Goal: Transaction & Acquisition: Purchase product/service

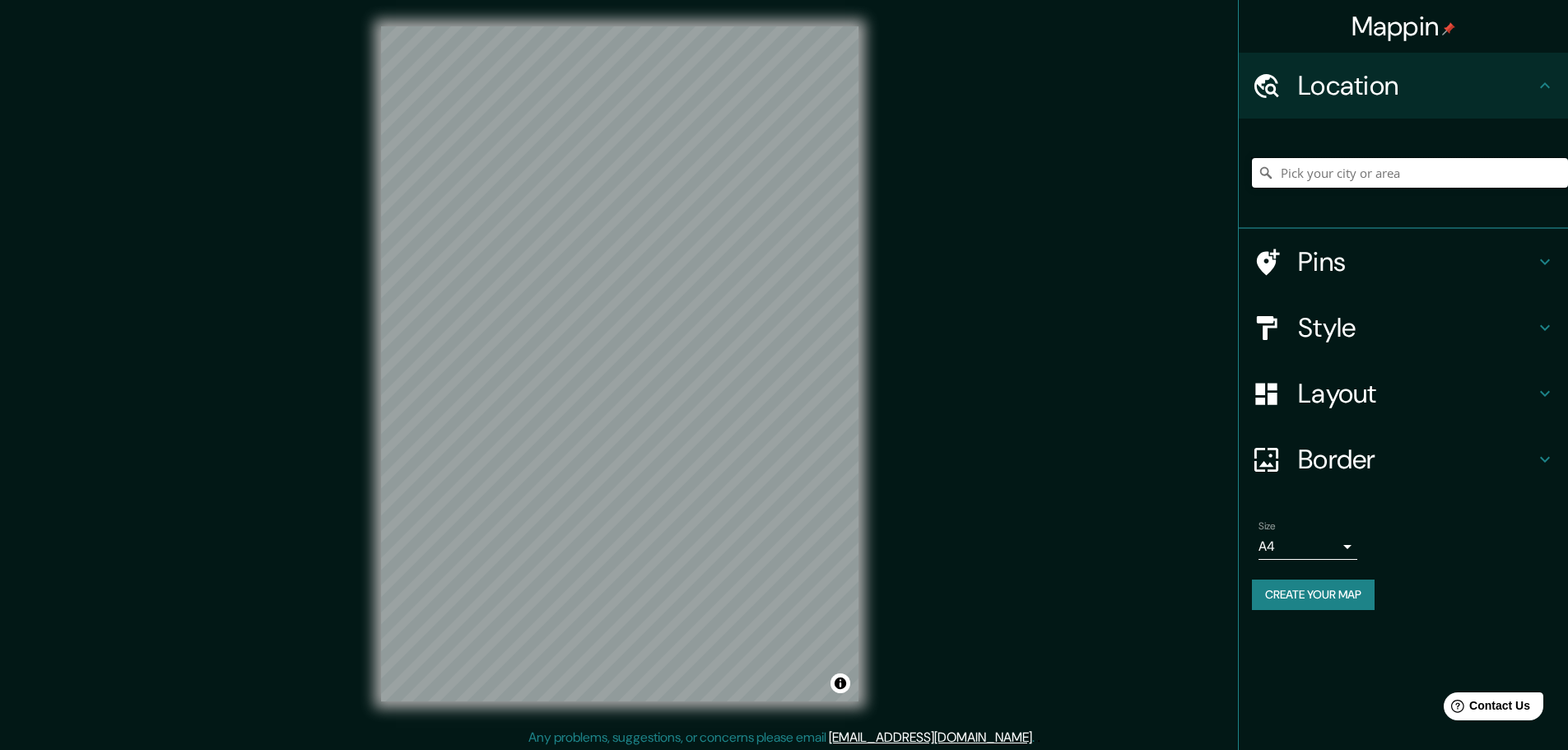
click at [1384, 166] on input "Pick your city or area" at bounding box center [1410, 172] width 316 height 30
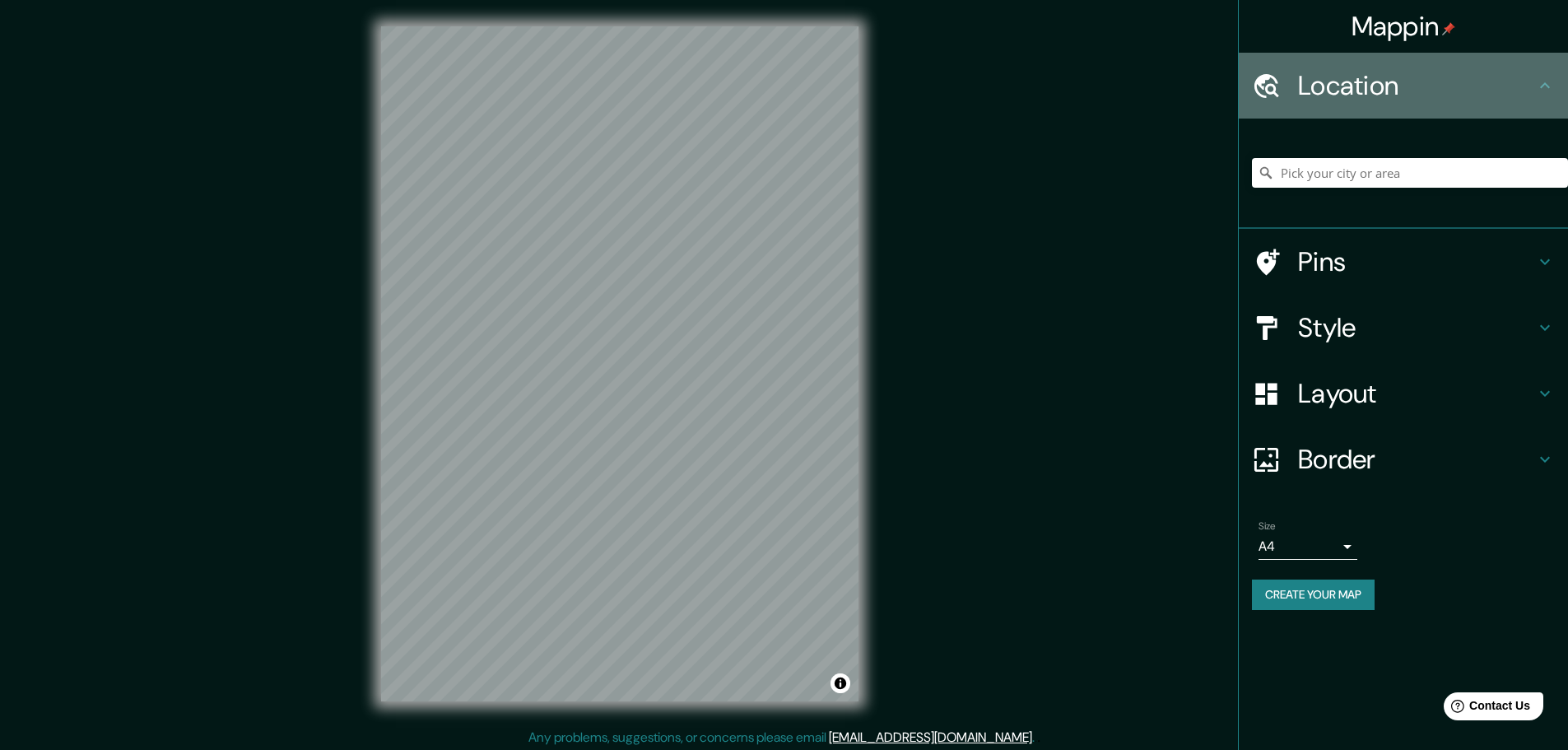
click at [1392, 92] on h4 "Location" at bounding box center [1416, 86] width 237 height 33
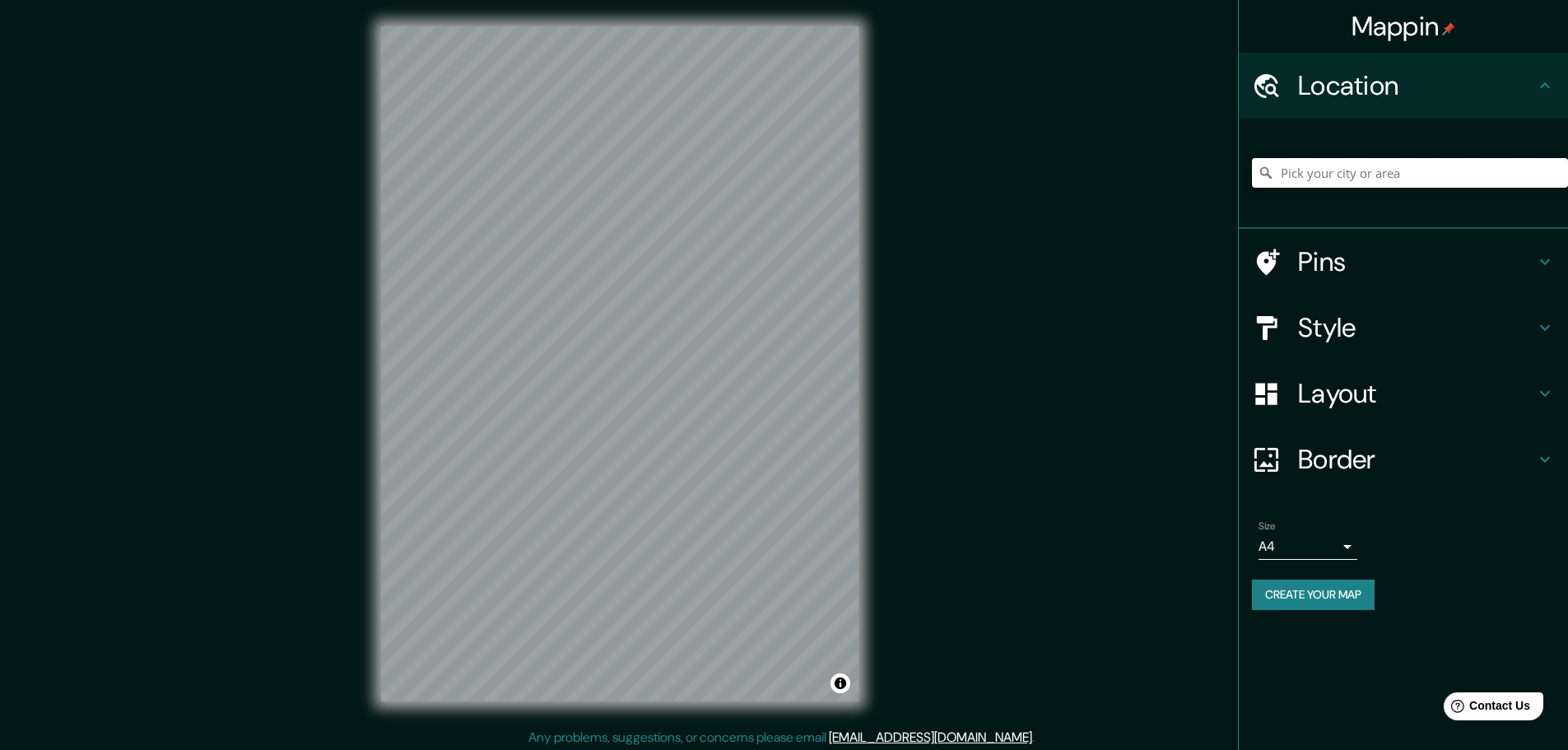
click at [1380, 164] on input "Pick your city or area" at bounding box center [1410, 172] width 316 height 30
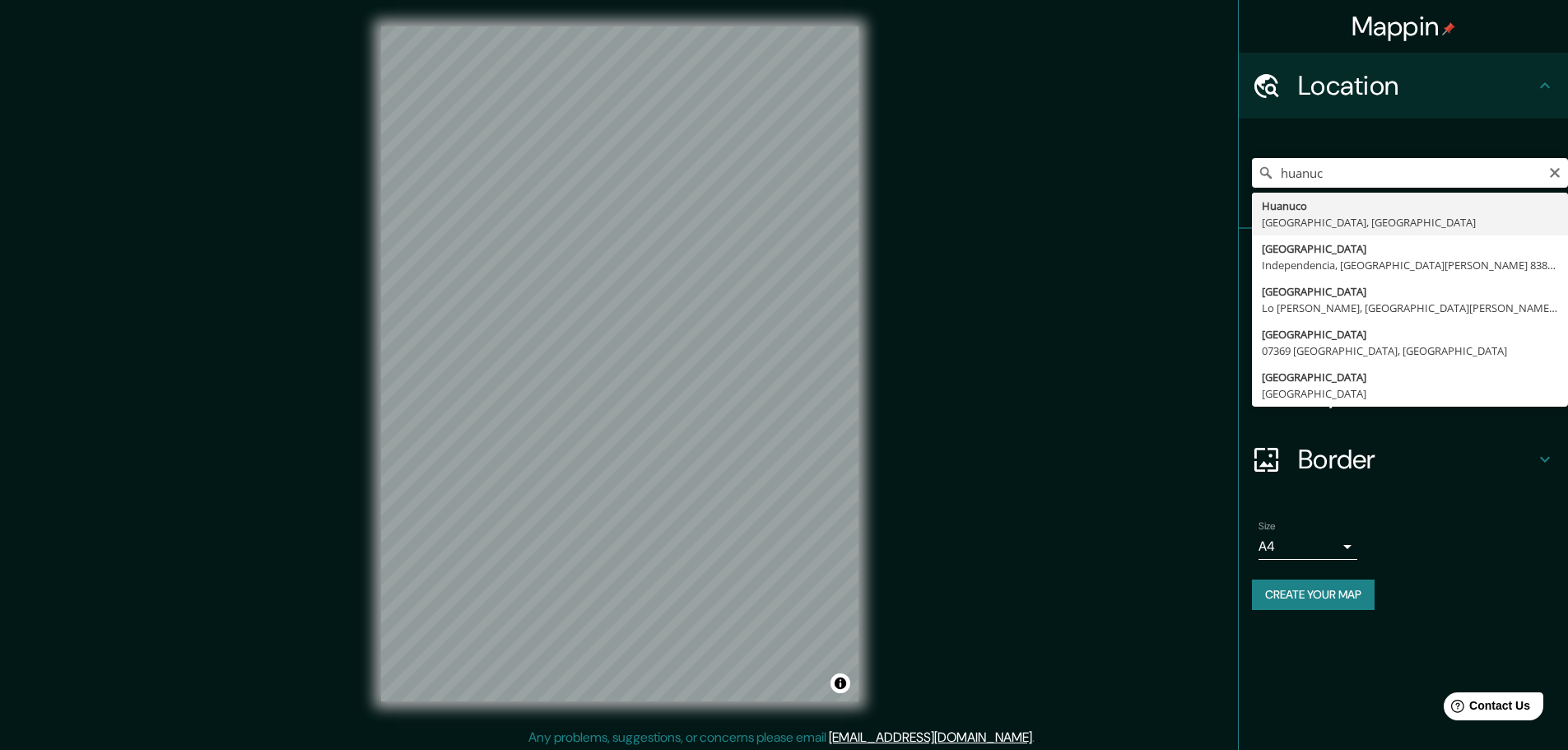
type input "Huanuco, Departamento de Huánuco, Perú"
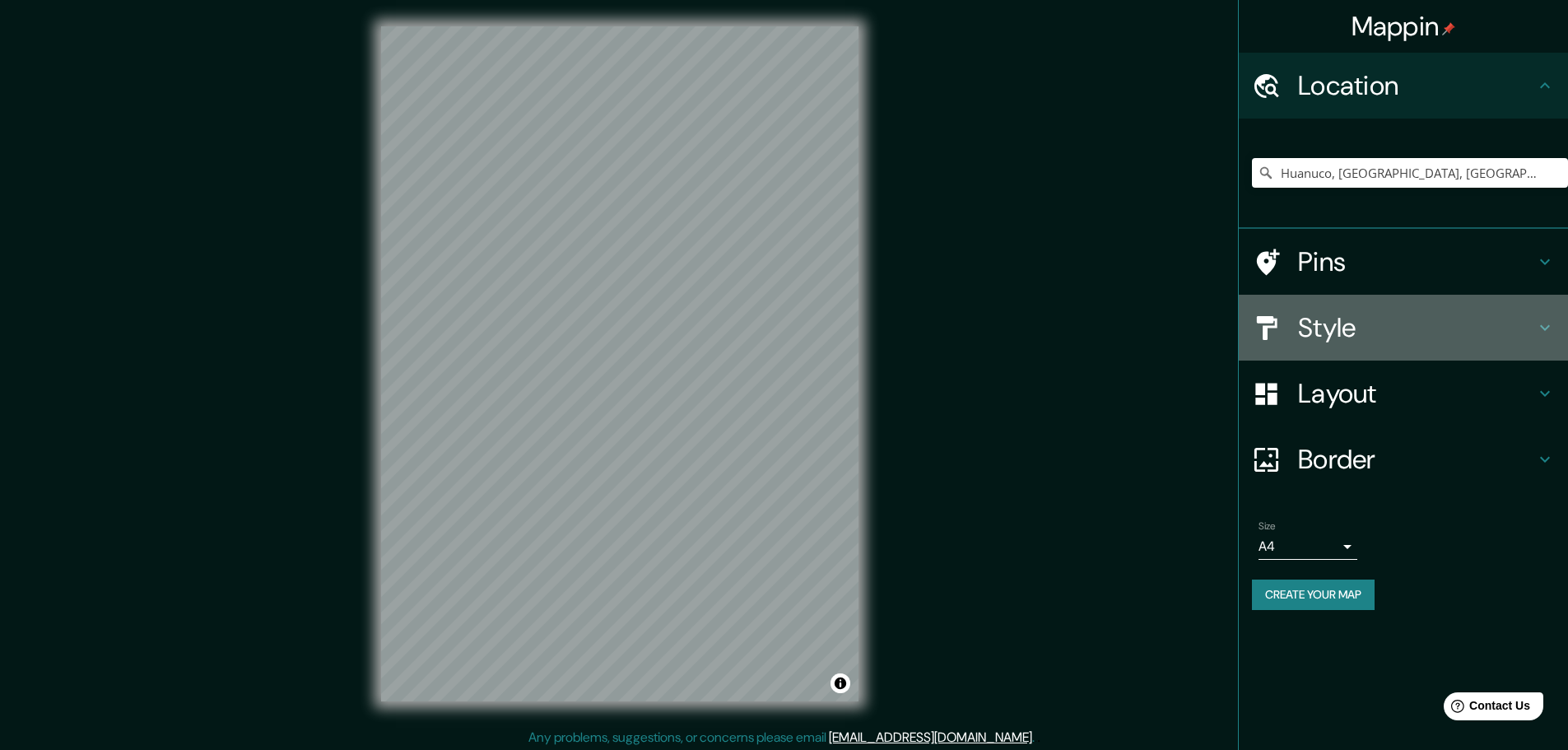
click at [1443, 330] on h4 "Style" at bounding box center [1416, 327] width 237 height 33
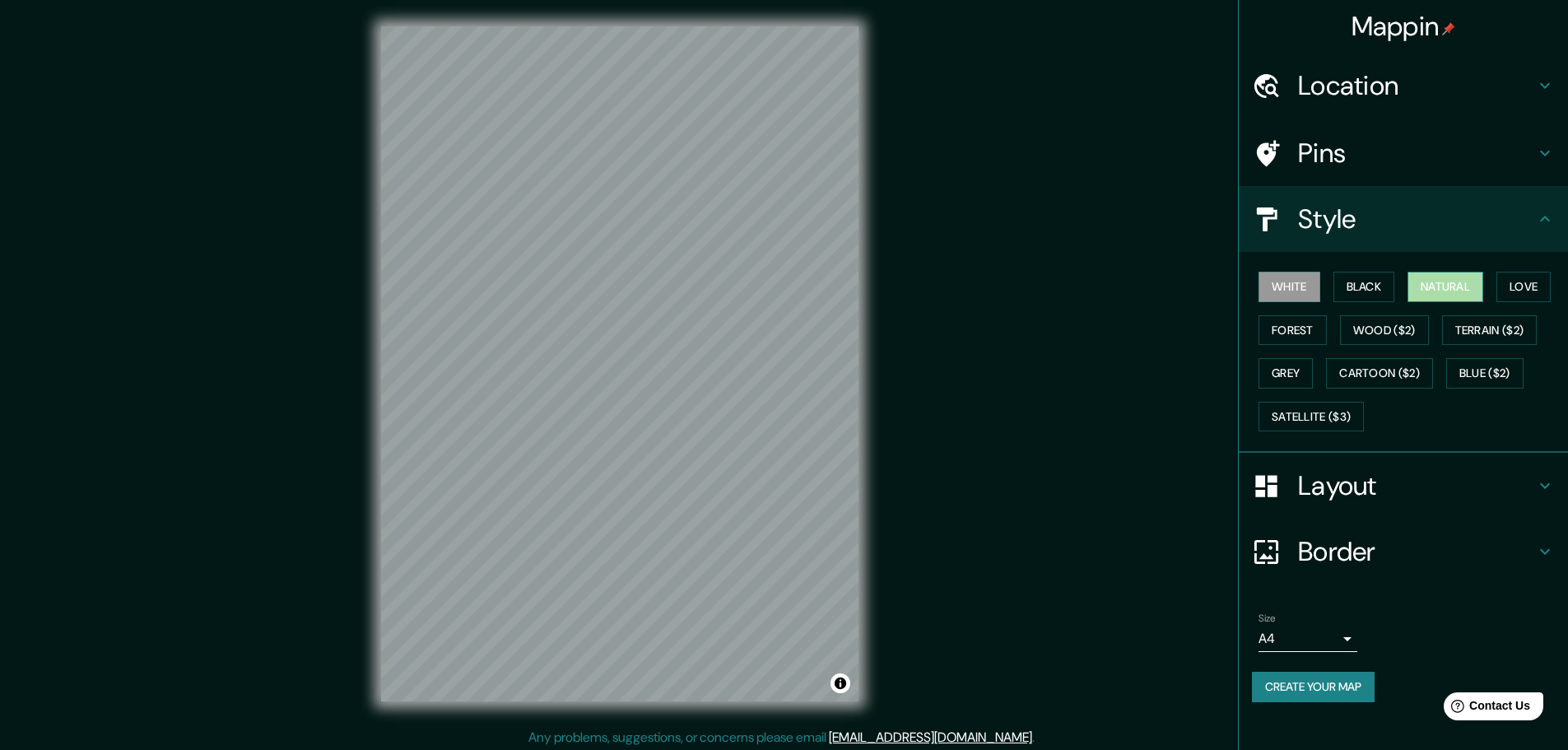
click at [1464, 286] on button "Natural" at bounding box center [1444, 287] width 75 height 30
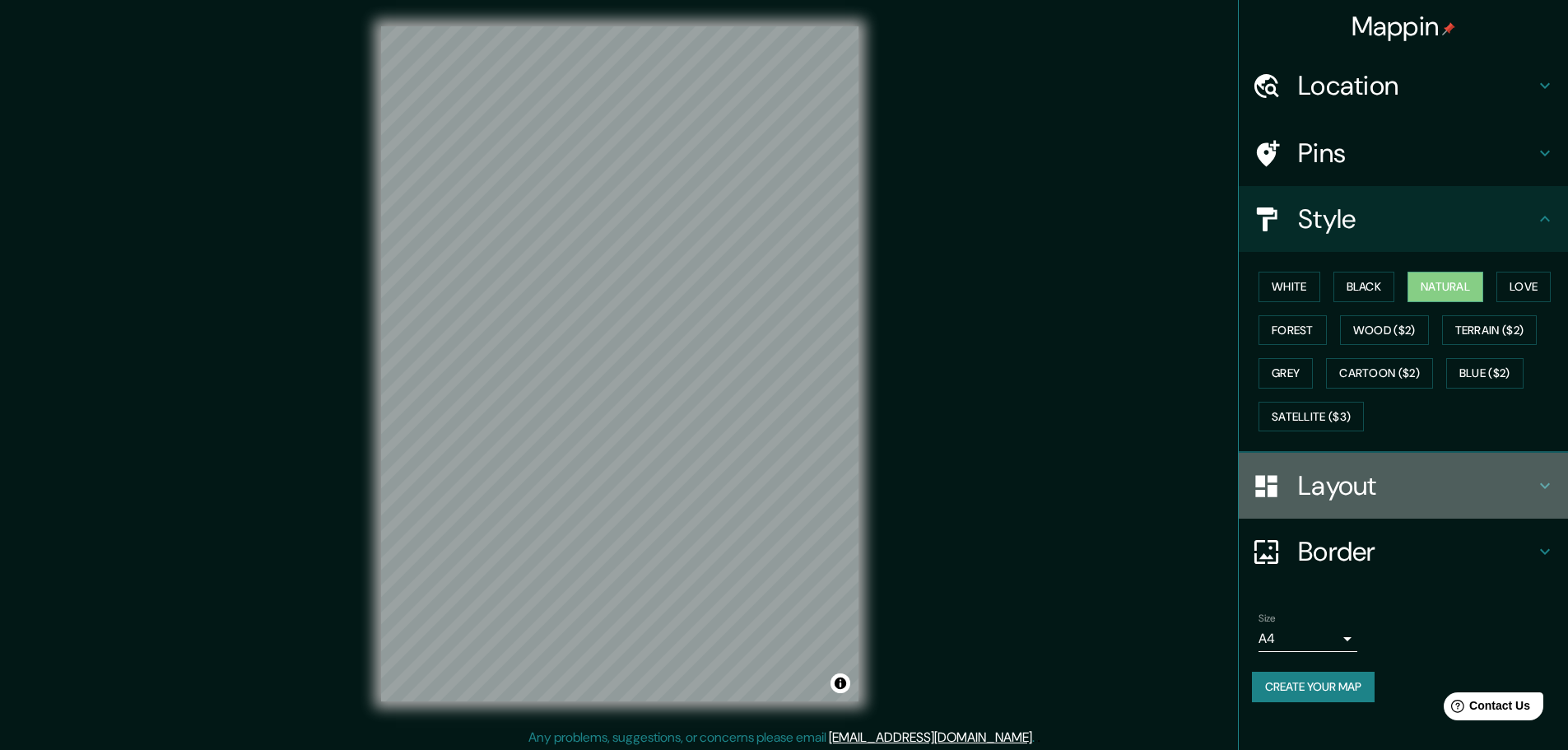
click at [1406, 473] on h4 "Layout" at bounding box center [1416, 485] width 237 height 33
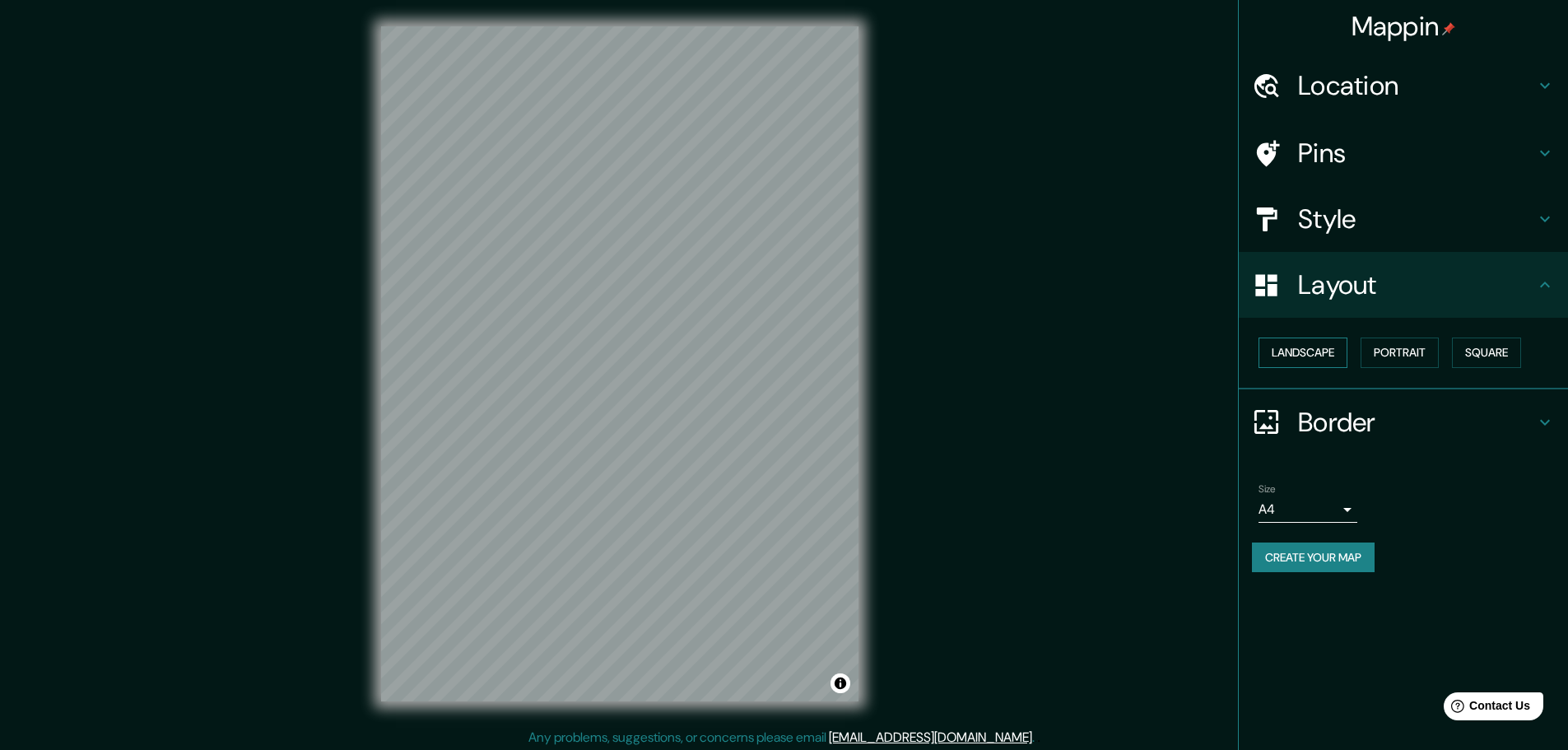
click at [1317, 353] on button "Landscape" at bounding box center [1302, 353] width 89 height 30
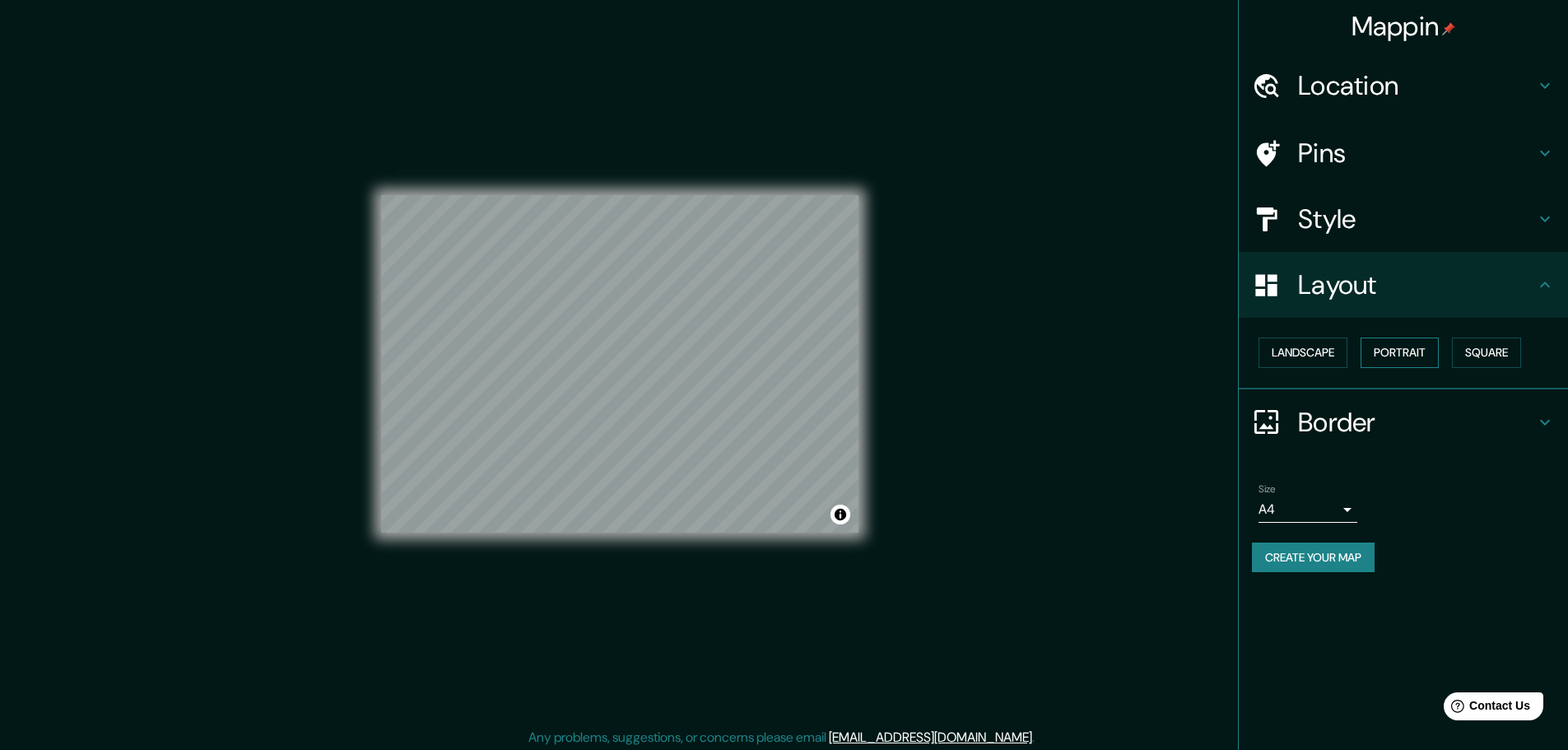
click at [1408, 355] on button "Portrait" at bounding box center [1399, 353] width 78 height 30
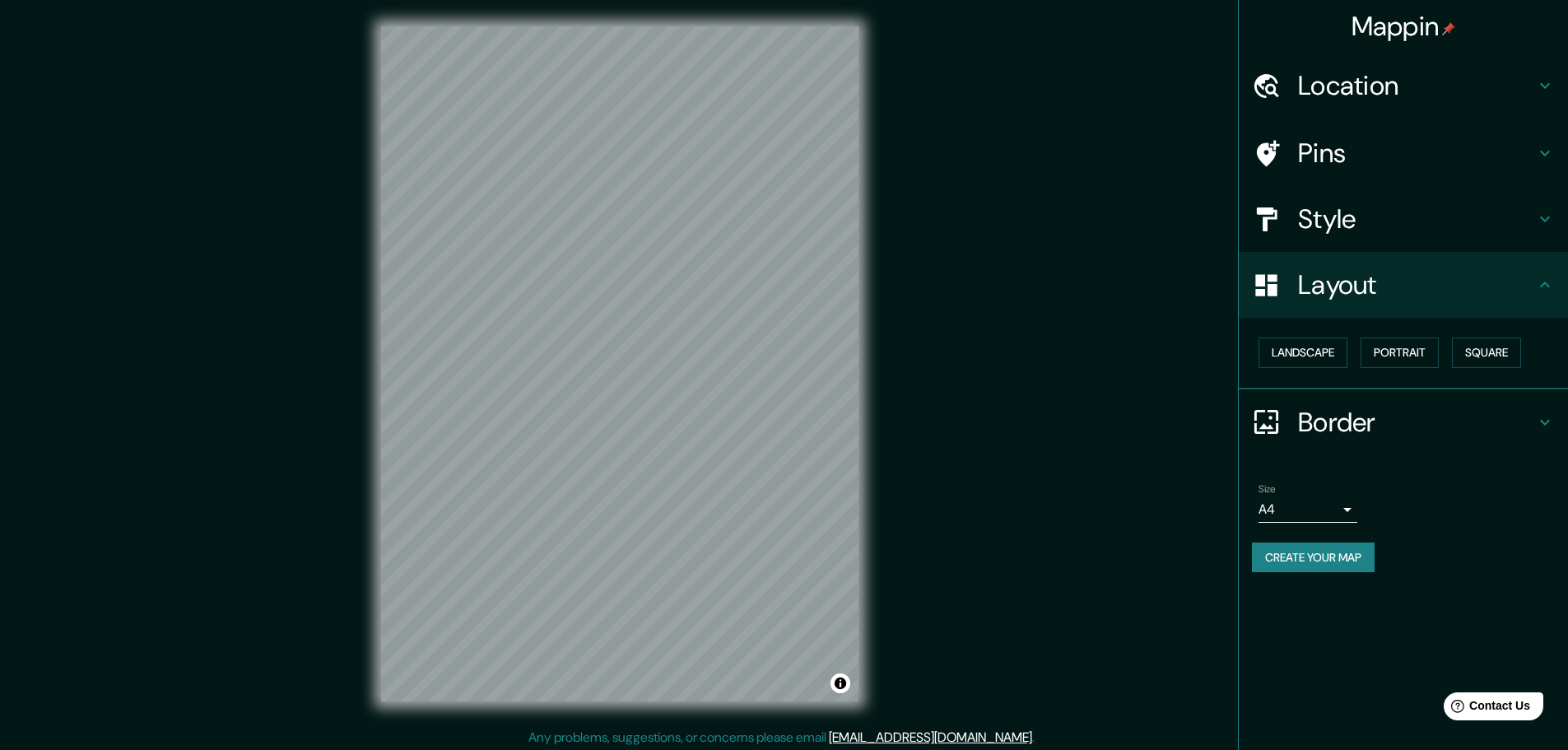
click at [901, 431] on div "Mappin Location Huanuco, Departamento de Huánuco, Perú Pins Style Layout Landsc…" at bounding box center [784, 376] width 1568 height 754
click at [868, 298] on div "© Mapbox © OpenStreetMap Improve this map" at bounding box center [620, 363] width 530 height 727
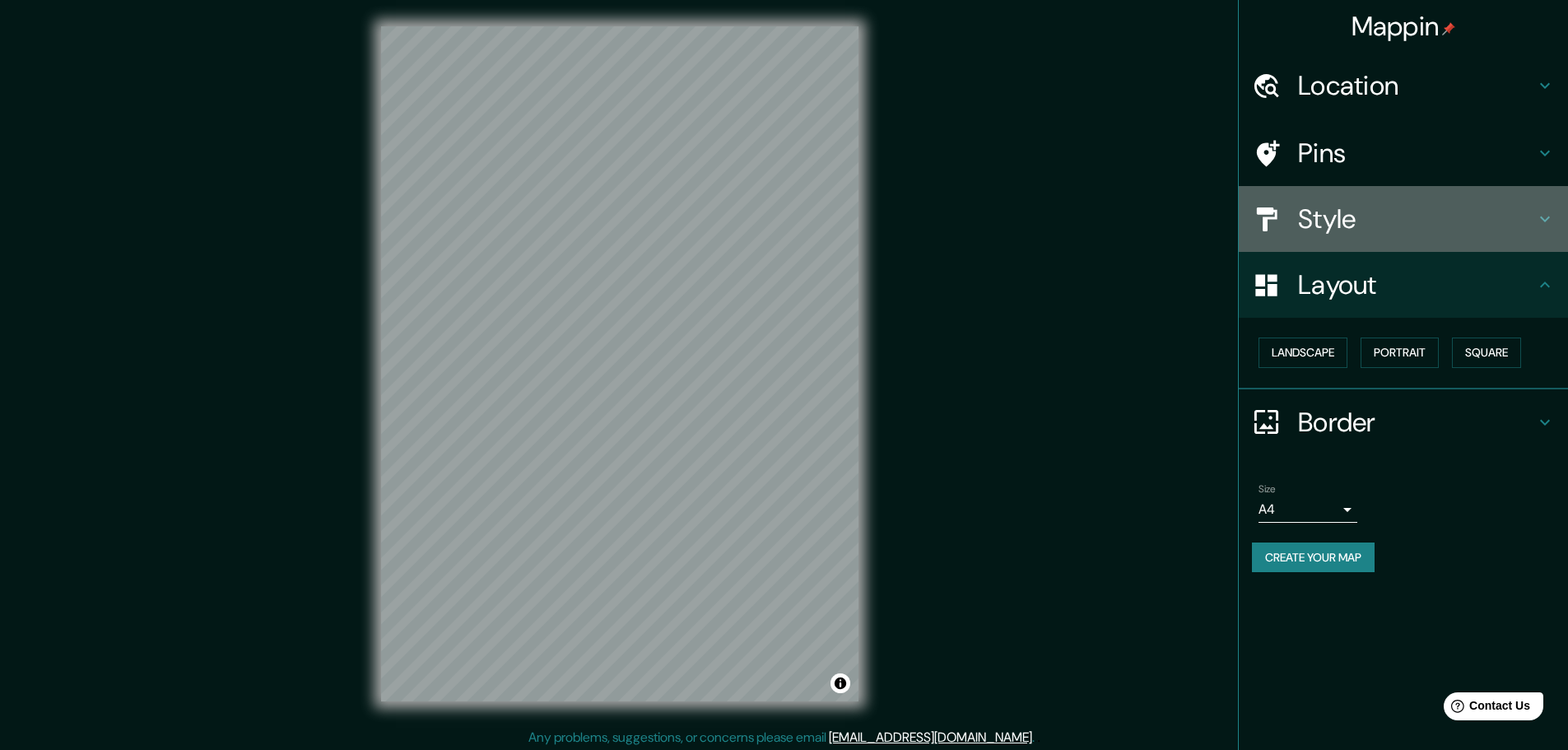
click at [1400, 213] on h4 "Style" at bounding box center [1416, 218] width 237 height 33
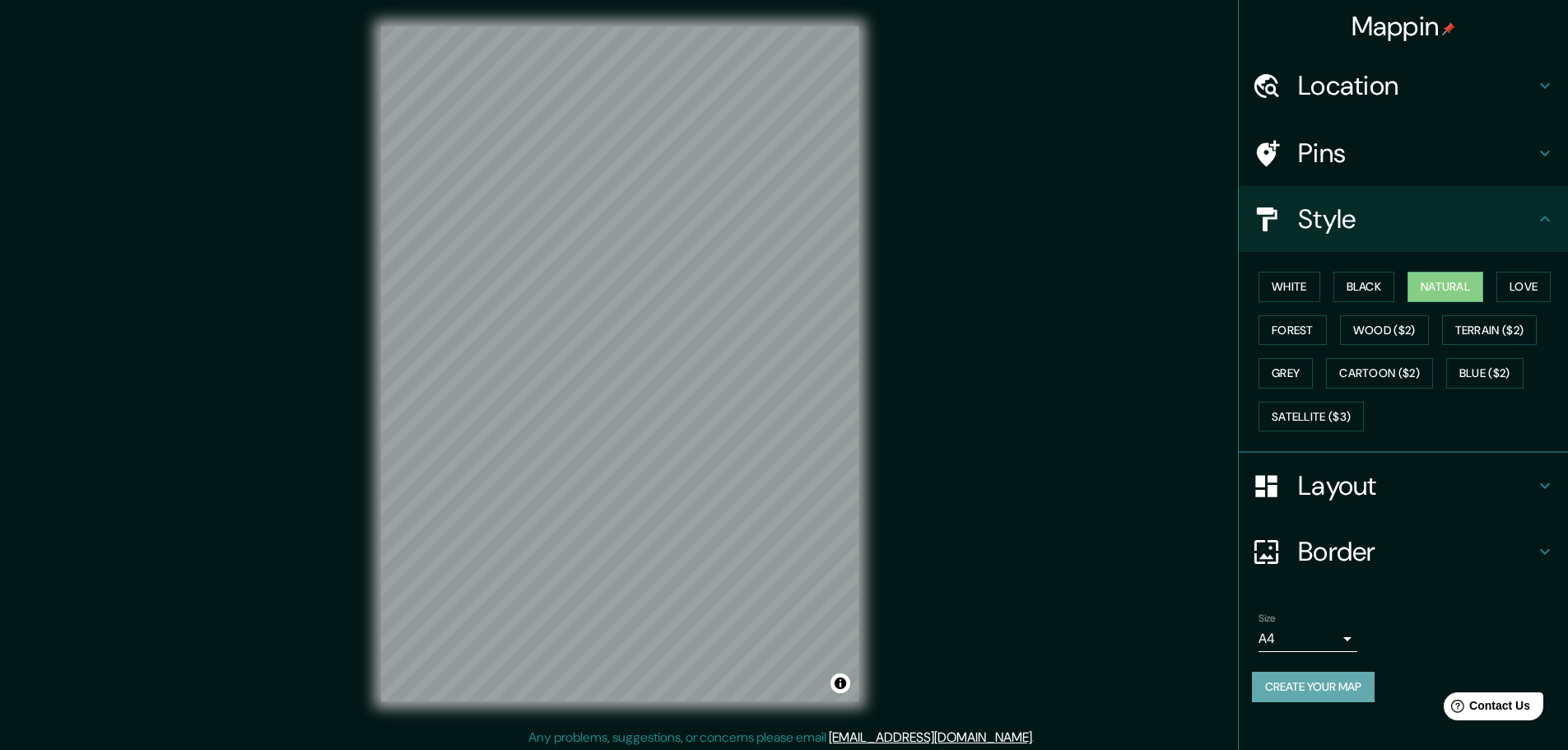
click at [1342, 694] on button "Create your map" at bounding box center [1313, 687] width 123 height 30
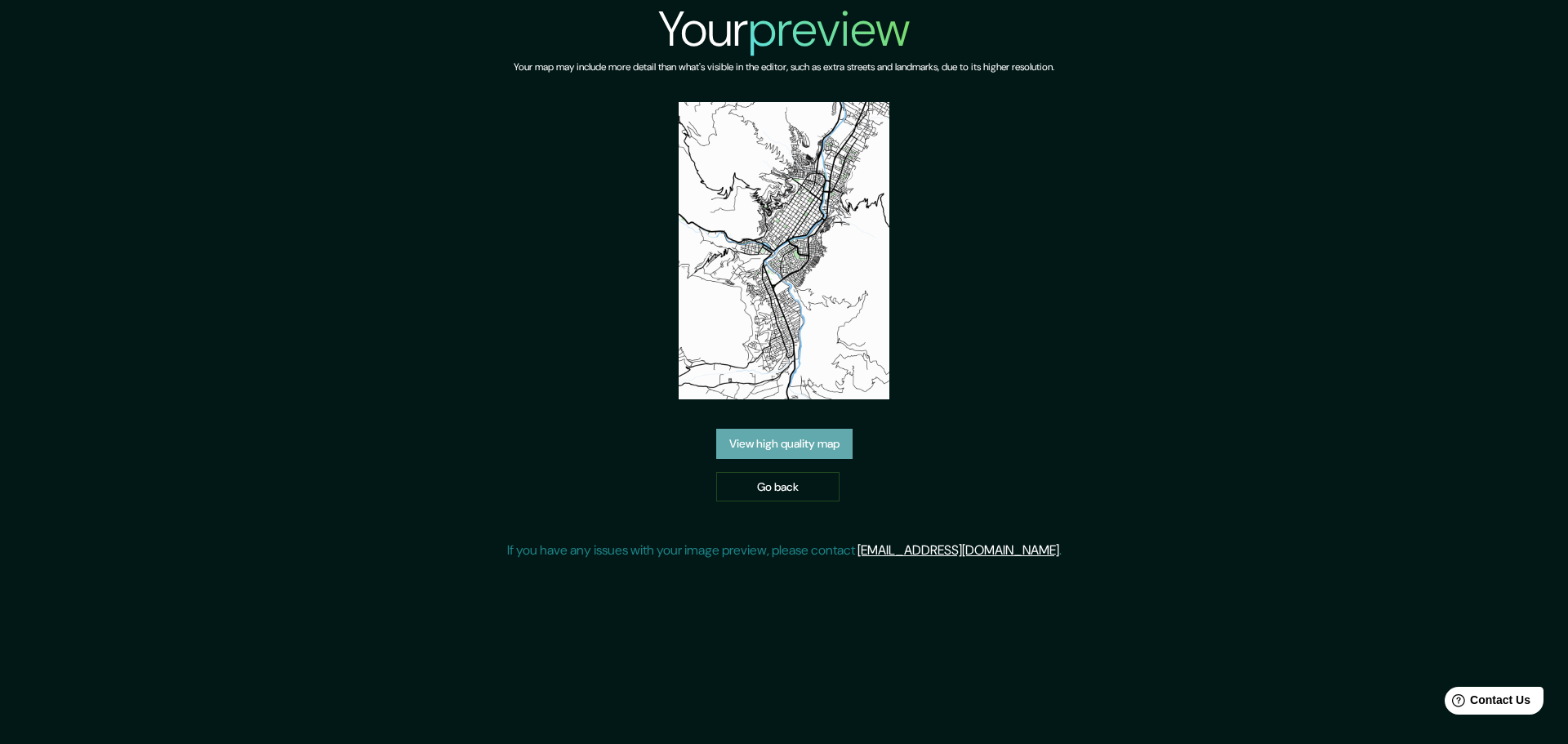
click at [802, 447] on link "View high quality map" at bounding box center [784, 443] width 136 height 30
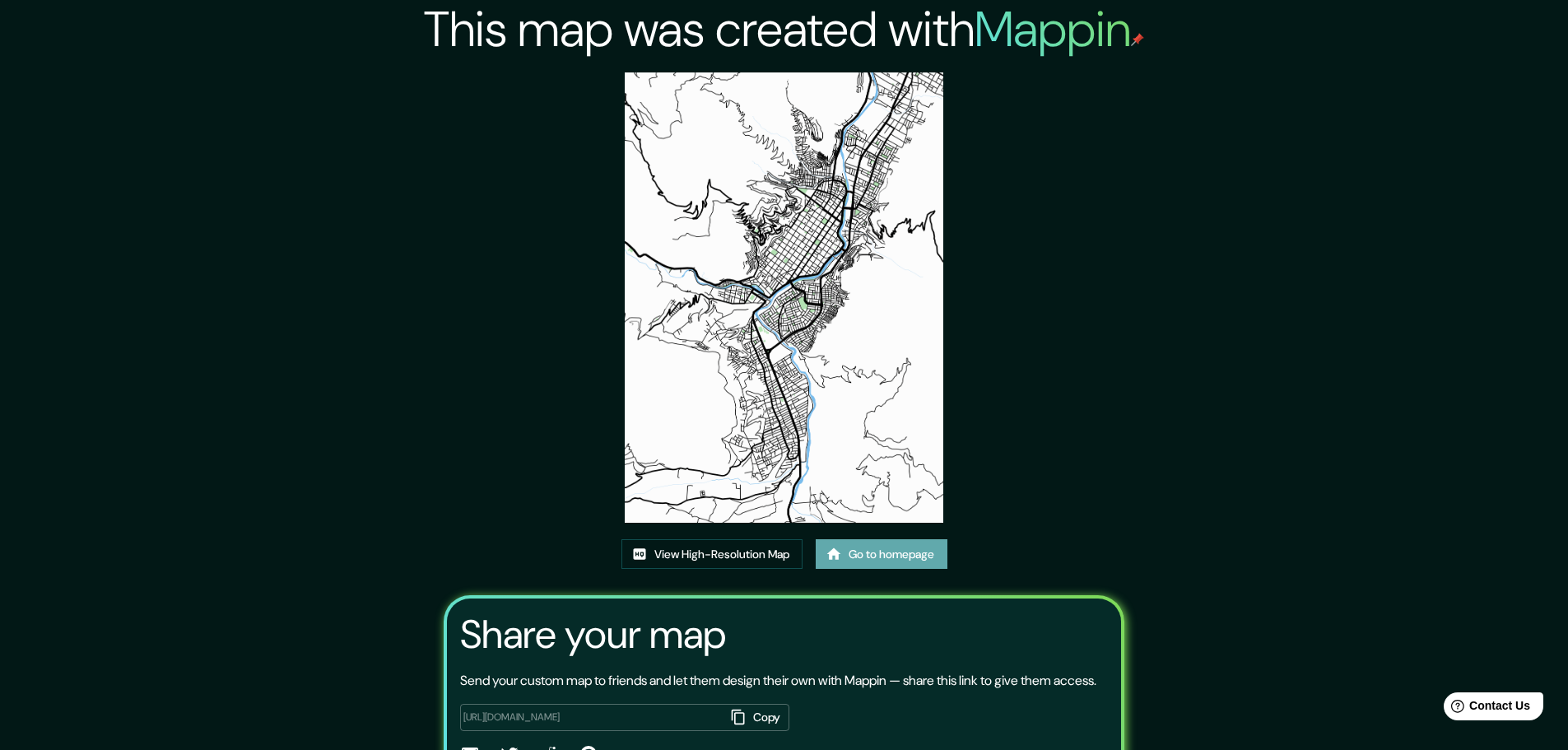
click at [868, 557] on link "Go to homepage" at bounding box center [882, 555] width 132 height 30
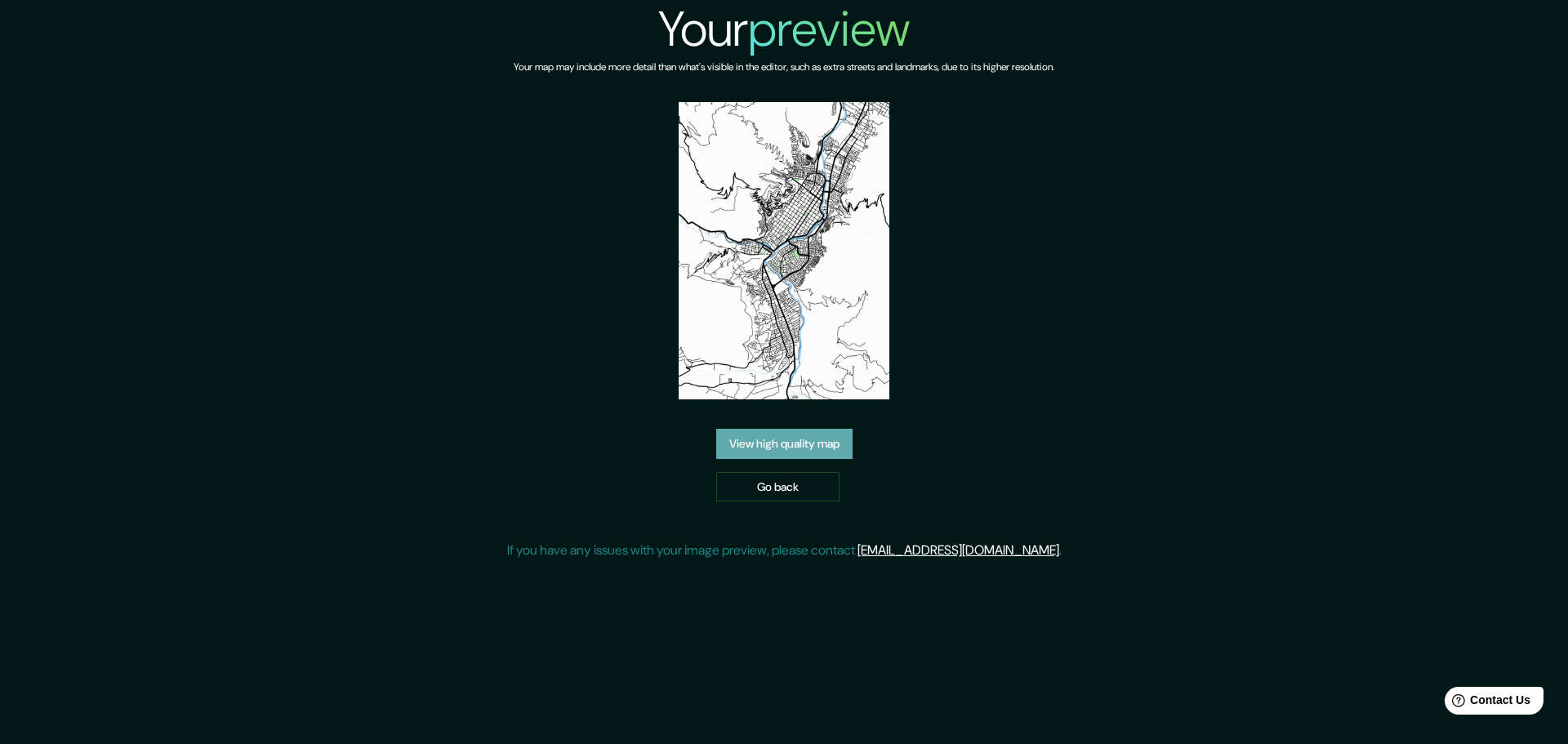
click at [804, 452] on link "View high quality map" at bounding box center [784, 443] width 136 height 30
click at [1061, 238] on div "Your preview Your map may include more detail than what's visible in the editor…" at bounding box center [784, 286] width 554 height 573
